Goal: Information Seeking & Learning: Learn about a topic

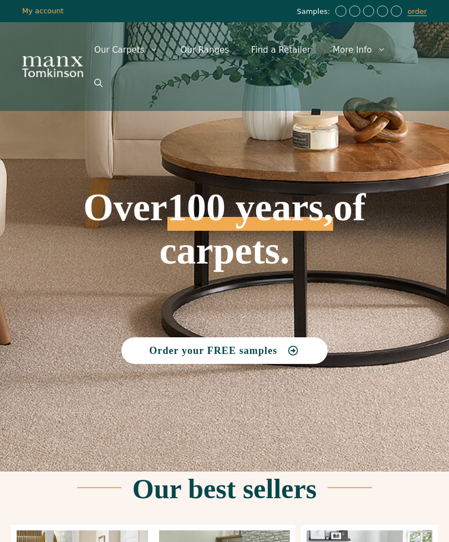
click at [219, 53] on link "Our Ranges" at bounding box center [204, 49] width 71 height 33
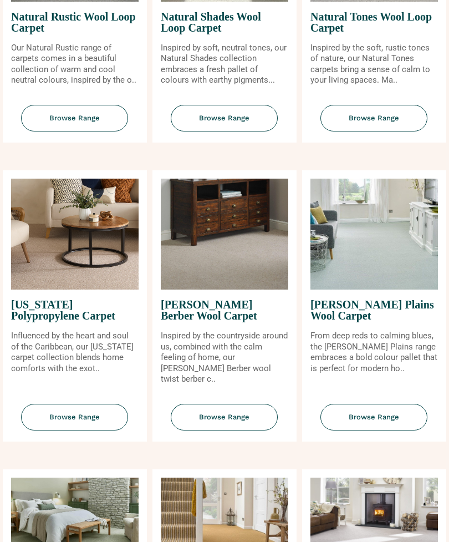
scroll to position [1270, 0]
click at [382, 404] on span "Browse Range" at bounding box center [374, 417] width 107 height 27
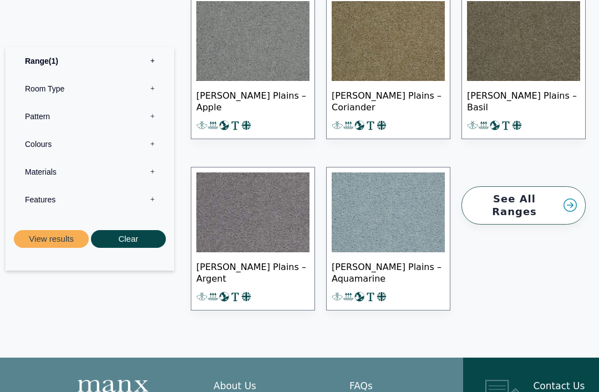
scroll to position [1513, 0]
click at [389, 219] on img at bounding box center [388, 213] width 113 height 80
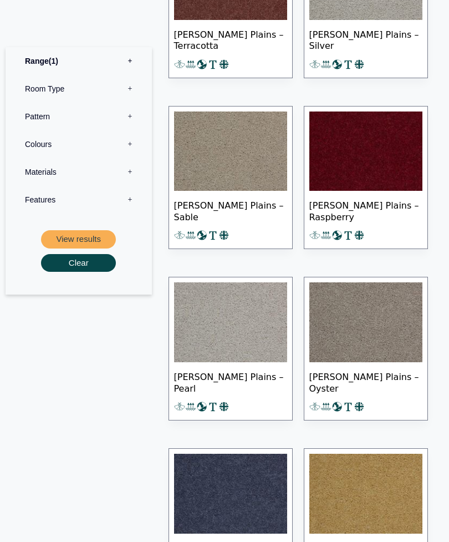
scroll to position [1006, 0]
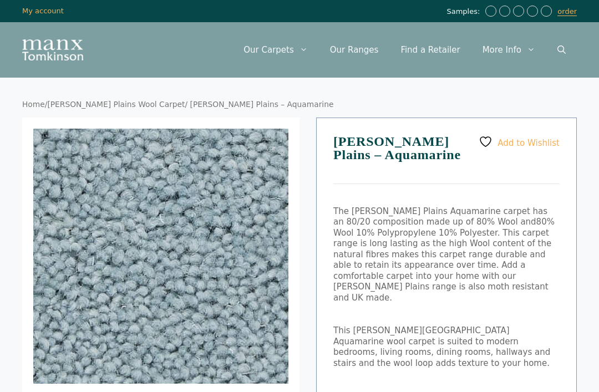
click at [234, 244] on img at bounding box center [123, 177] width 1065 height 1065
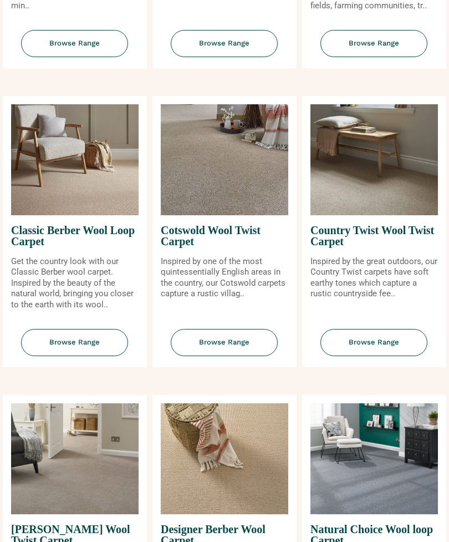
scroll to position [456, 0]
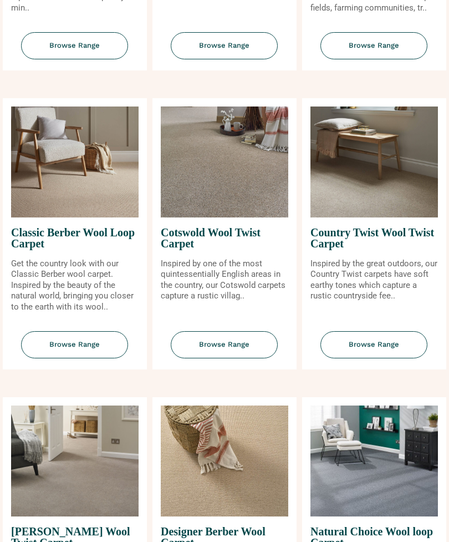
click at [397, 153] on img at bounding box center [375, 162] width 128 height 111
click at [412, 331] on span "Browse Range" at bounding box center [374, 344] width 107 height 27
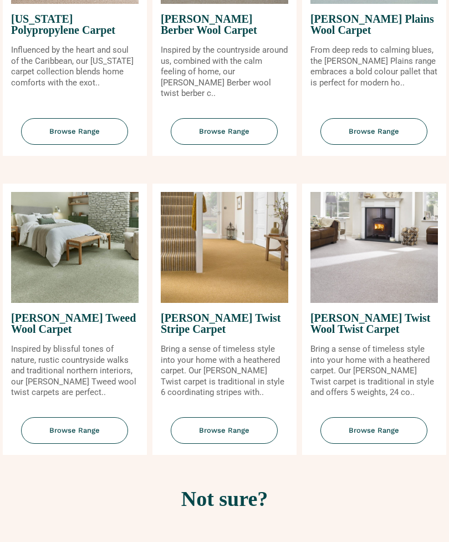
scroll to position [1560, 0]
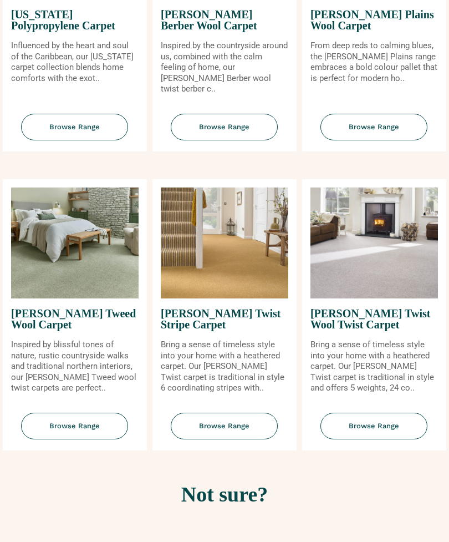
click at [81, 245] on img at bounding box center [75, 243] width 128 height 111
click at [105, 413] on span "Browse Range" at bounding box center [74, 426] width 107 height 27
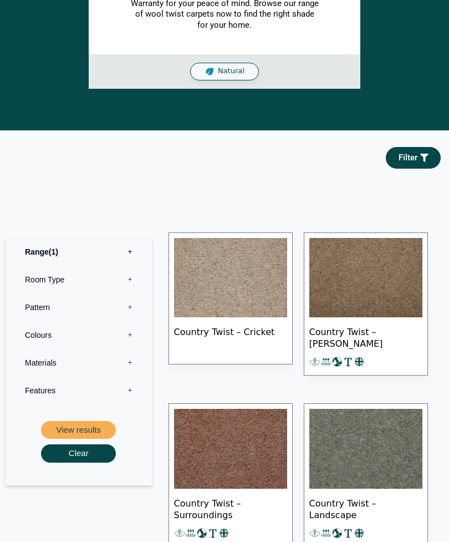
scroll to position [485, 0]
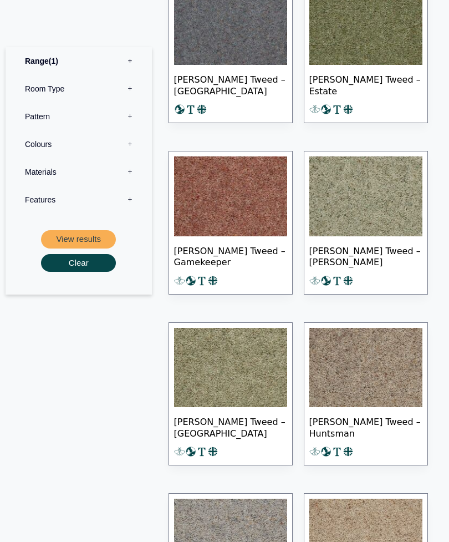
scroll to position [758, 0]
